Goal: Task Accomplishment & Management: Manage account settings

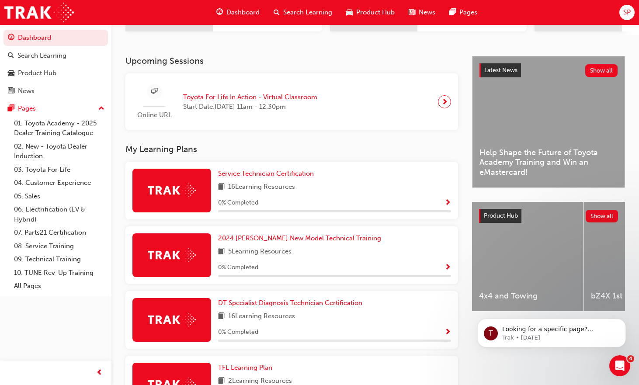
scroll to position [218, 0]
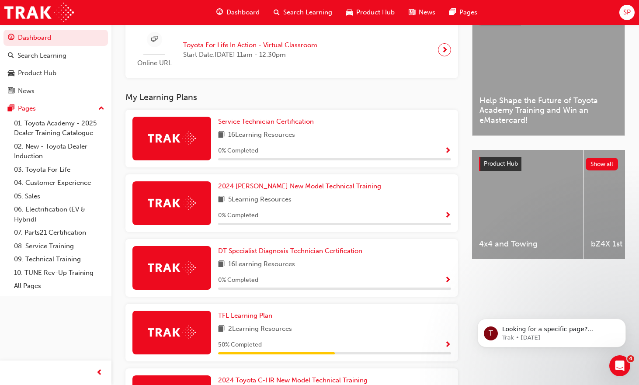
click at [625, 14] on span "SP" at bounding box center [626, 12] width 7 height 10
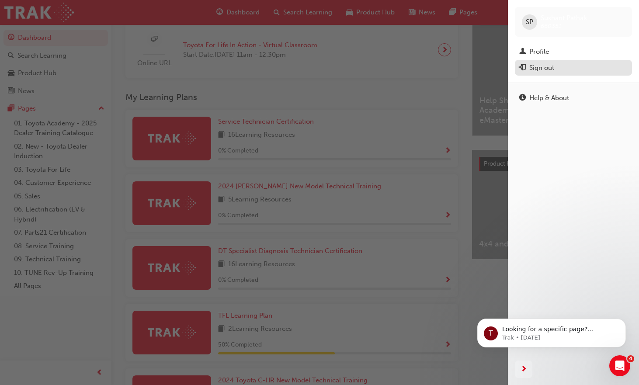
click at [532, 66] on div "Sign out" at bounding box center [541, 68] width 25 height 10
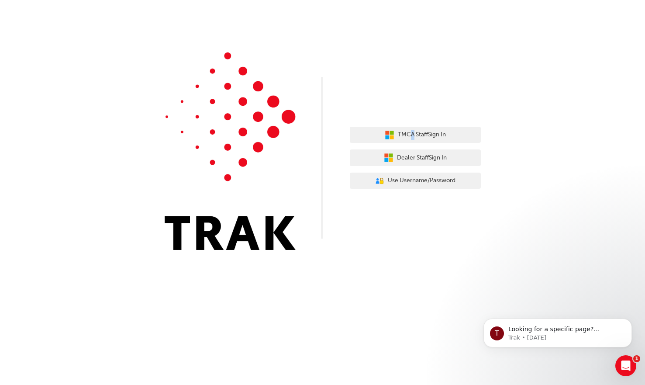
drag, startPoint x: 550, startPoint y: 0, endPoint x: 421, endPoint y: 21, distance: 131.5
click at [420, 21] on div "TMCA Staff Sign In Dealer Staff Sign In User Authentication Icon - Blue Person,…" at bounding box center [322, 131] width 645 height 263
drag, startPoint x: 536, startPoint y: 116, endPoint x: 536, endPoint y: 110, distance: 5.3
click at [537, 115] on div "TMCA Staff Sign In Dealer Staff Sign In User Authentication Icon - Blue Person,…" at bounding box center [322, 131] width 645 height 263
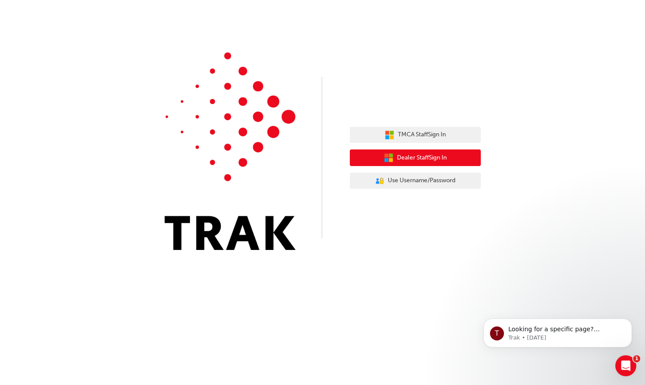
click at [418, 157] on span "Dealer Staff Sign In" at bounding box center [422, 158] width 50 height 10
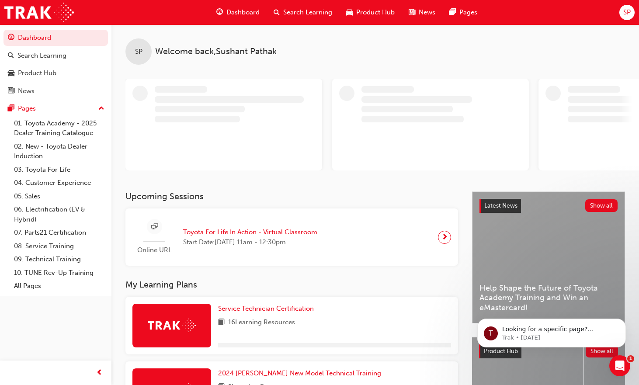
click at [630, 10] on span "SP" at bounding box center [626, 12] width 7 height 10
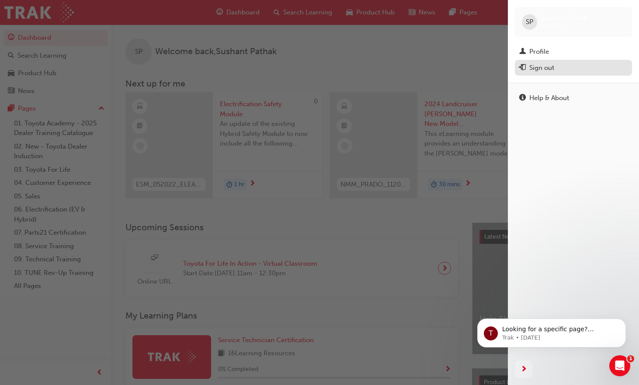
click at [540, 62] on div "Sign out" at bounding box center [573, 67] width 108 height 11
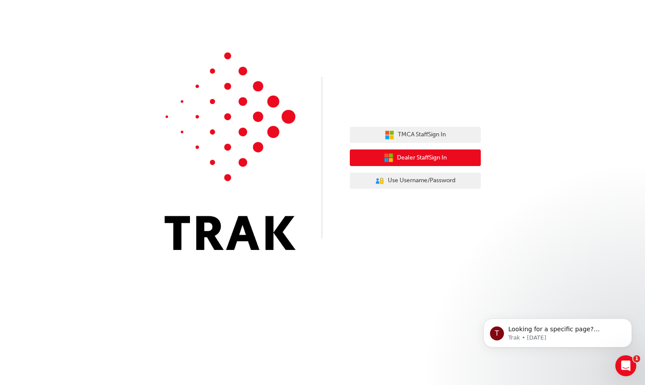
click at [410, 153] on span "Dealer Staff Sign In" at bounding box center [422, 158] width 50 height 10
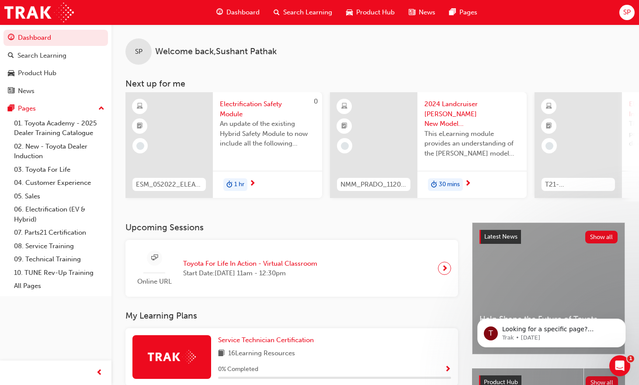
click at [629, 10] on span "SP" at bounding box center [626, 12] width 7 height 10
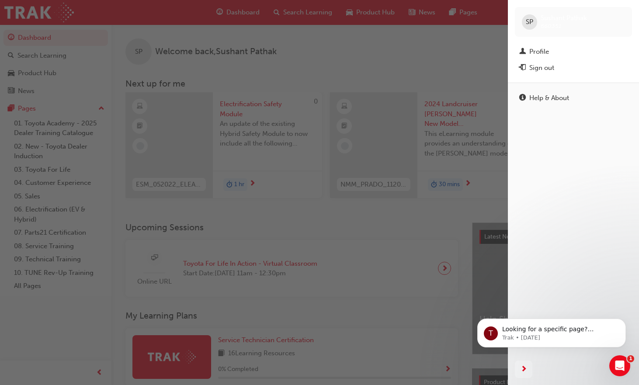
click at [544, 68] on div "Sign out" at bounding box center [541, 68] width 25 height 10
